Goal: Submit feedback/report problem

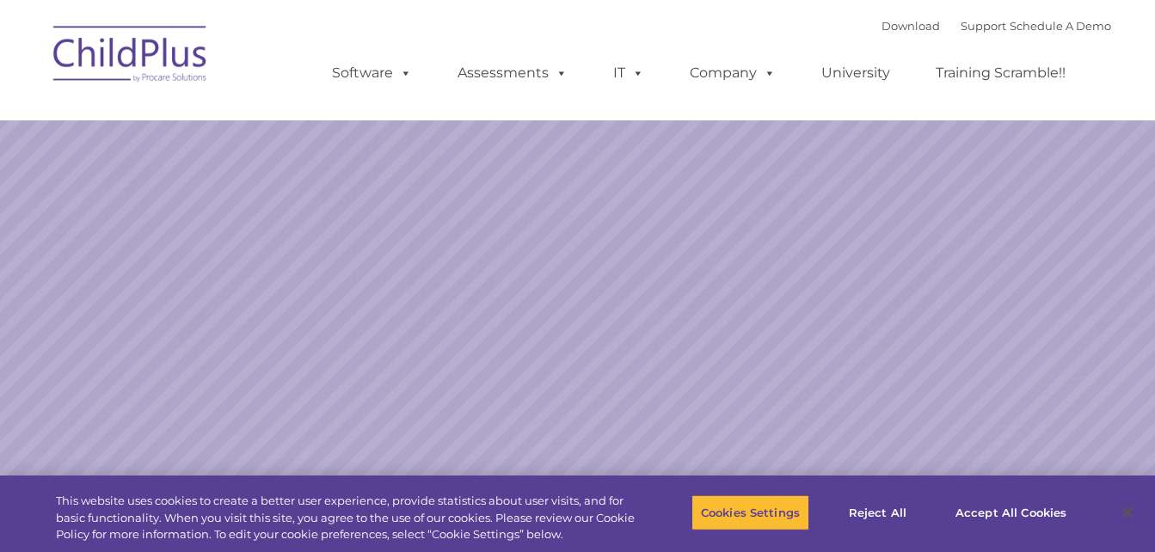
select select "MEDIUM"
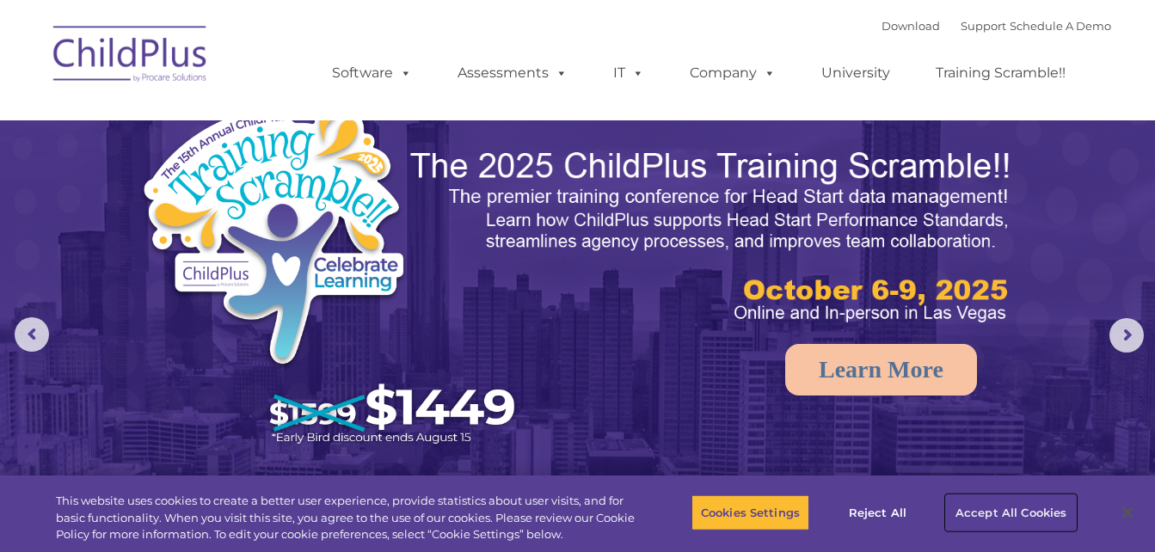
click at [973, 518] on button "Accept All Cookies" at bounding box center [1011, 513] width 130 height 36
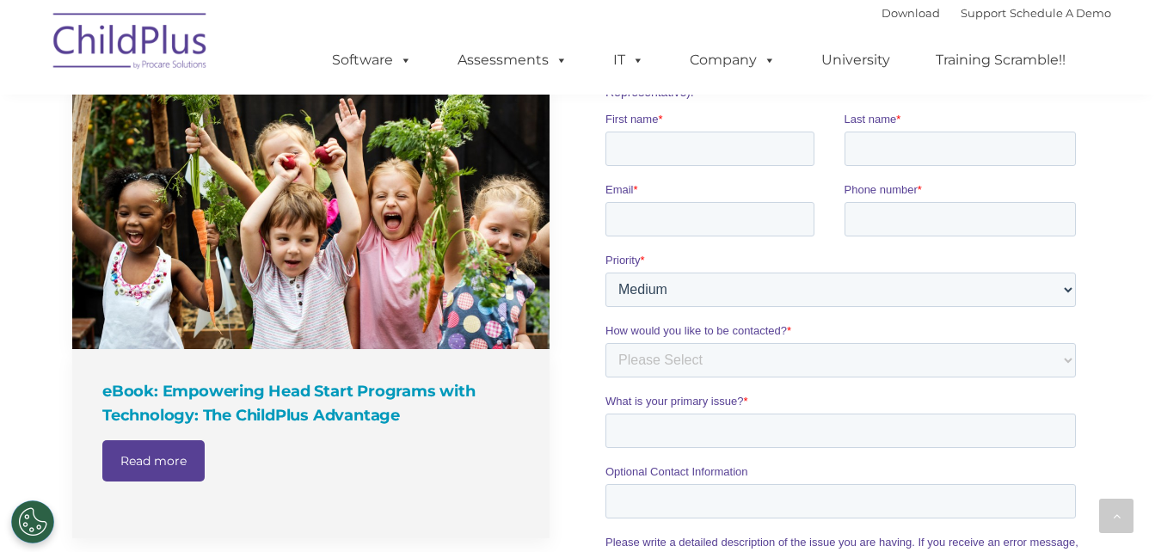
scroll to position [1188, 0]
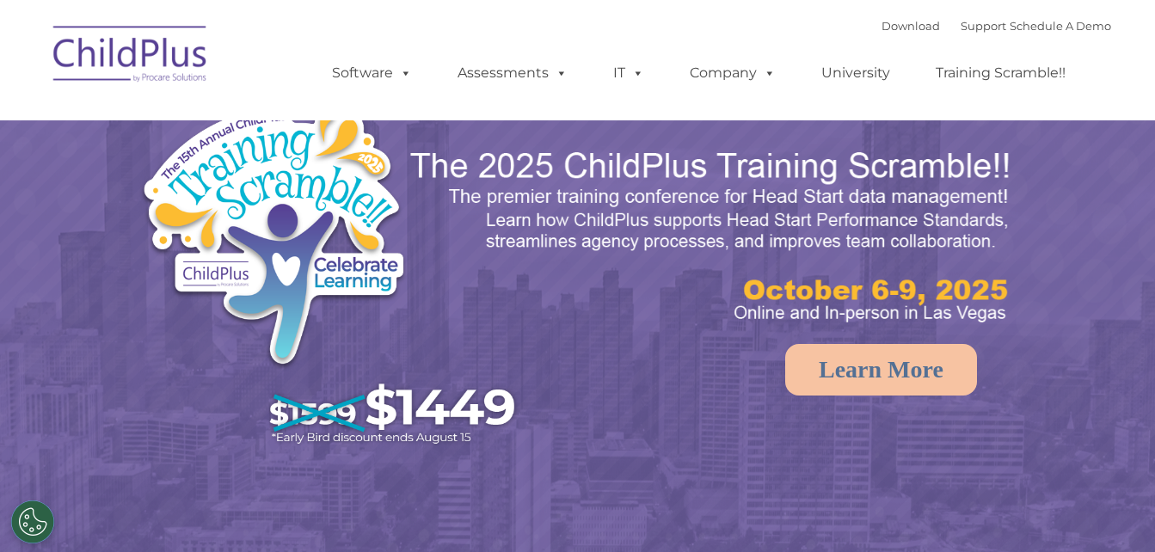
select select "MEDIUM"
